Goal: Check status

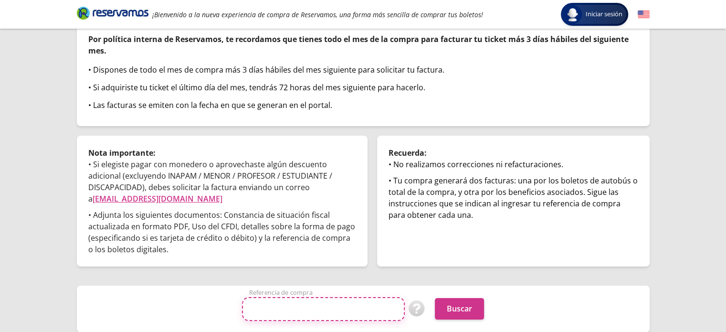
click at [309, 311] on input "Referencia de compra" at bounding box center [323, 309] width 163 height 24
paste input "do7WlOXP45A"
type input "do7WlOXP45A"
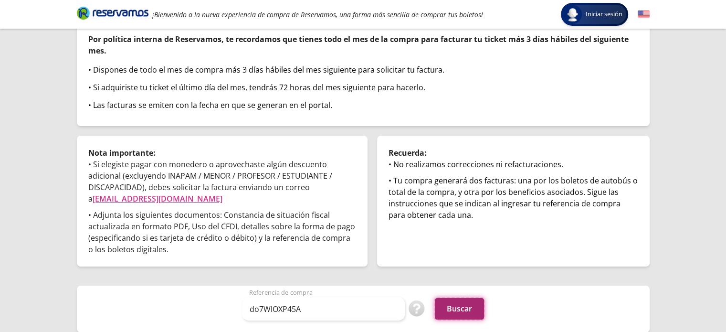
click at [456, 311] on button "Buscar" at bounding box center [459, 308] width 49 height 21
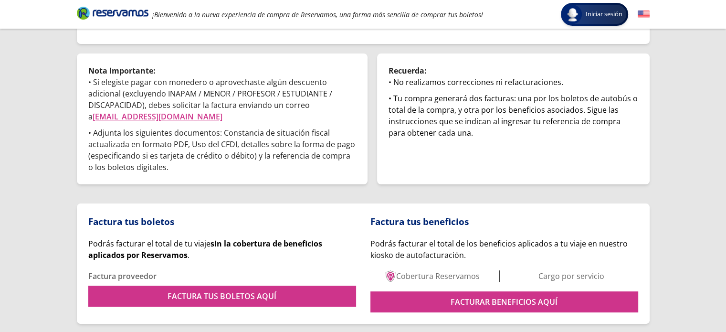
scroll to position [191, 0]
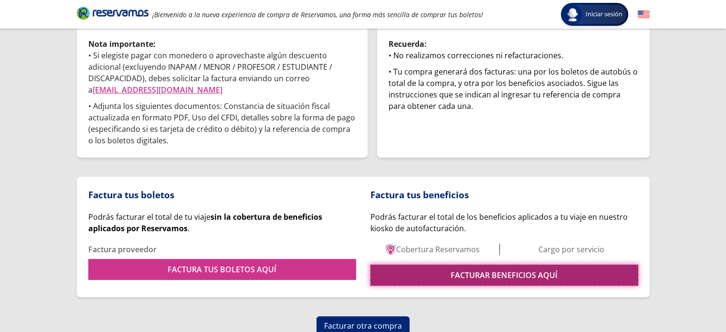
click at [432, 278] on link "FACTURAR BENEFICIOS AQUÍ" at bounding box center [504, 274] width 268 height 21
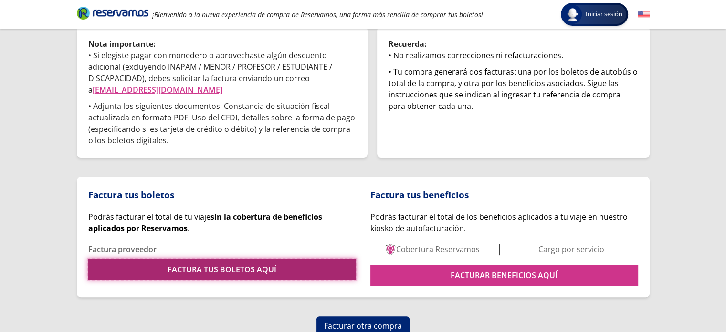
click at [242, 270] on link "FACTURA TUS BOLETOS AQUÍ" at bounding box center [222, 269] width 268 height 21
